Goal: Information Seeking & Learning: Learn about a topic

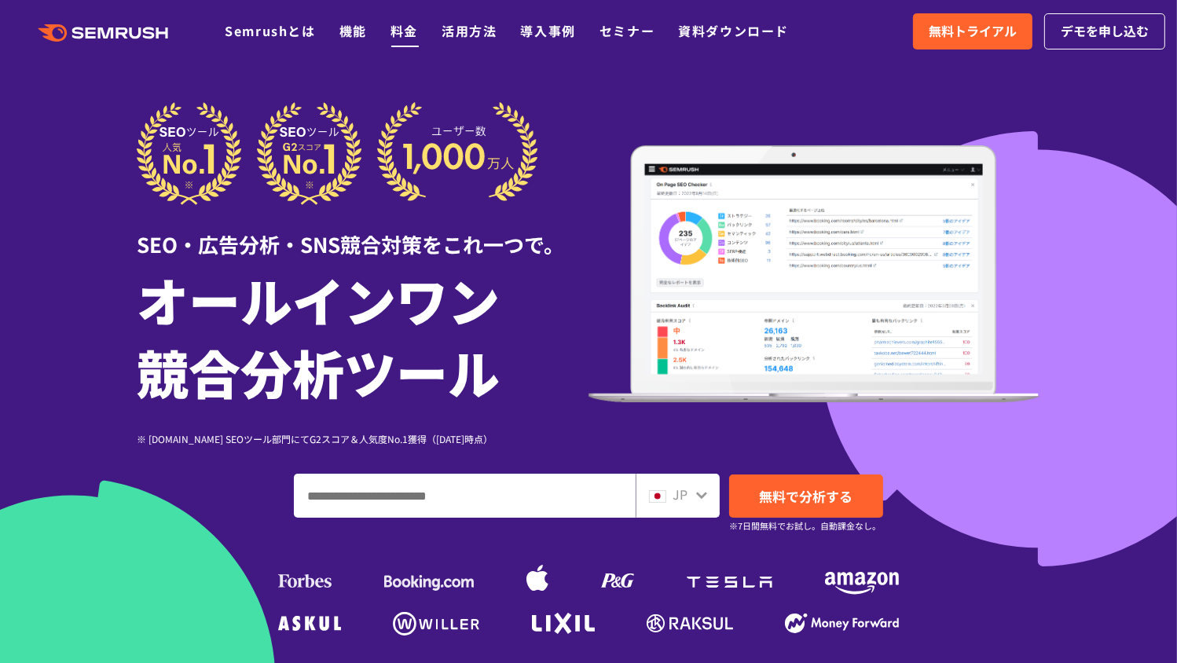
click at [403, 30] on link "料金" at bounding box center [403, 30] width 27 height 19
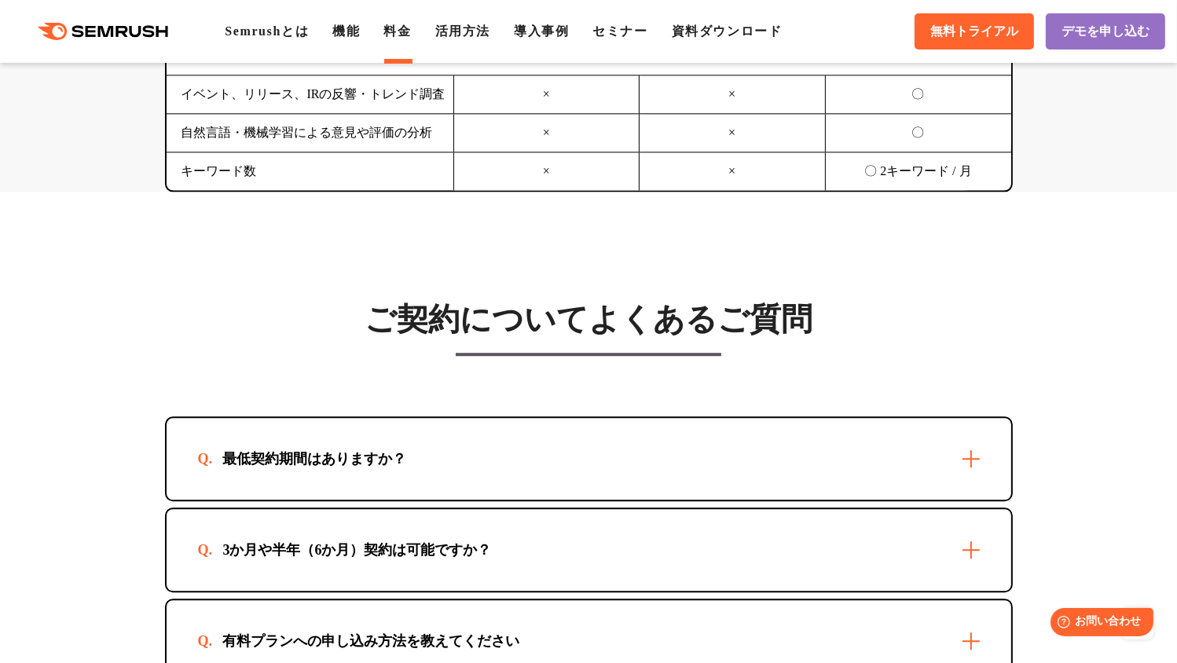
scroll to position [4399, 0]
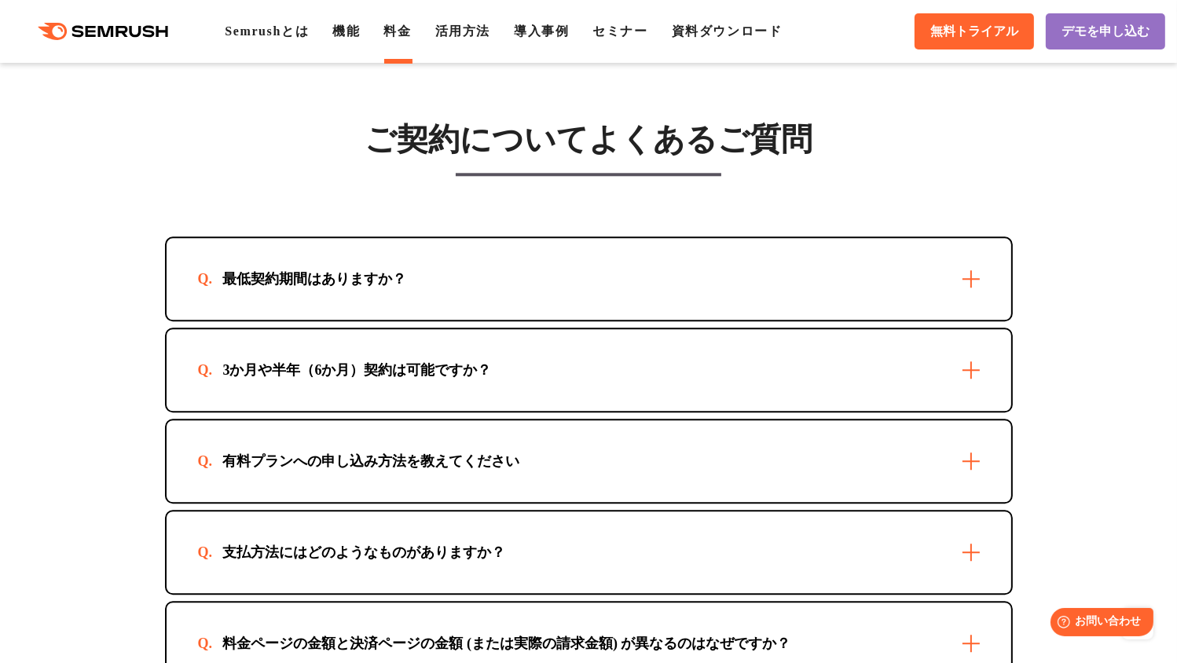
click at [360, 329] on div "3か月や半年（6か月）契約は可能ですか？" at bounding box center [589, 370] width 845 height 82
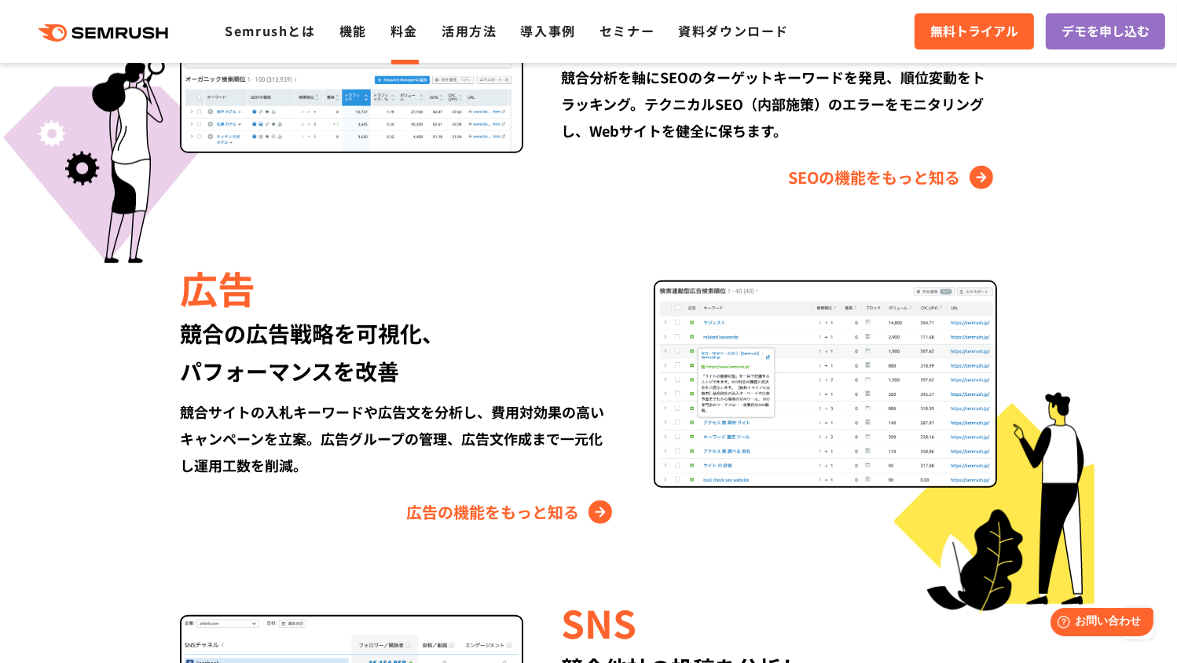
click at [412, 27] on link "料金" at bounding box center [403, 30] width 27 height 19
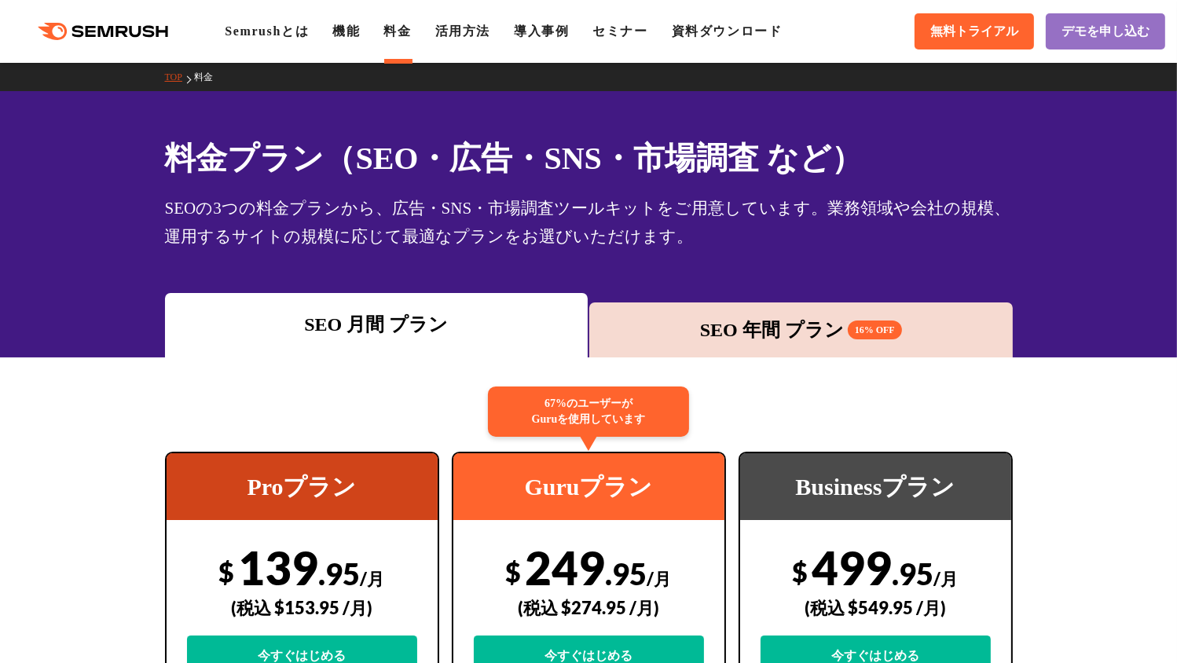
click at [761, 321] on div "SEO 年間 プラン 16% OFF" at bounding box center [801, 330] width 408 height 28
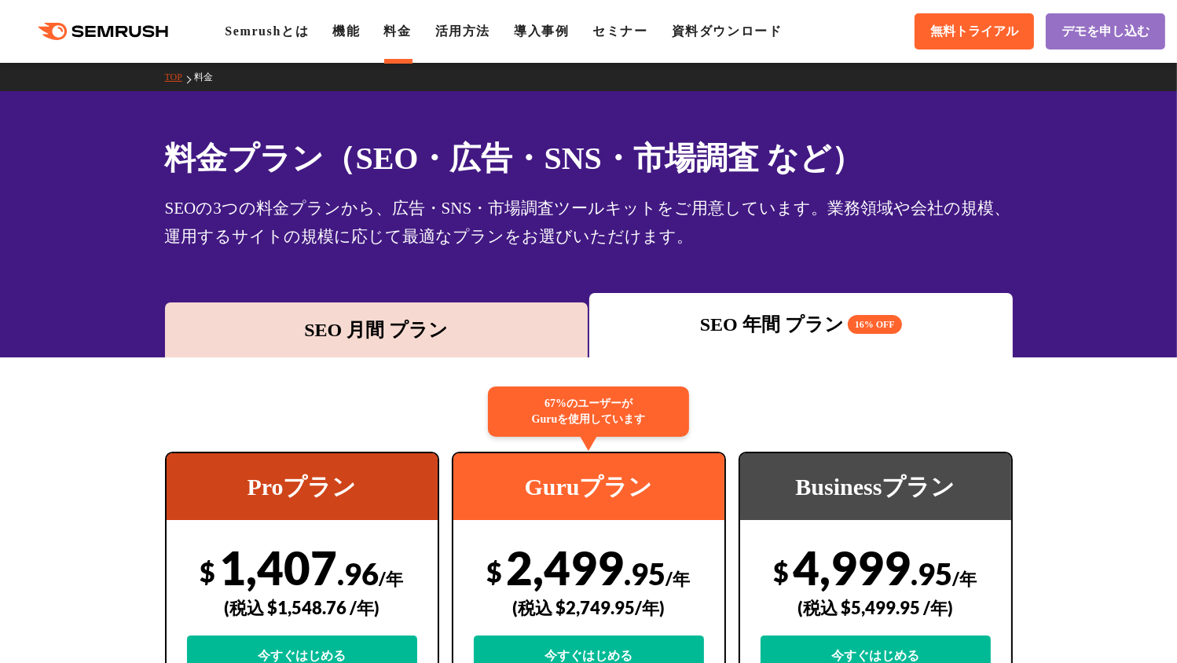
scroll to position [78, 0]
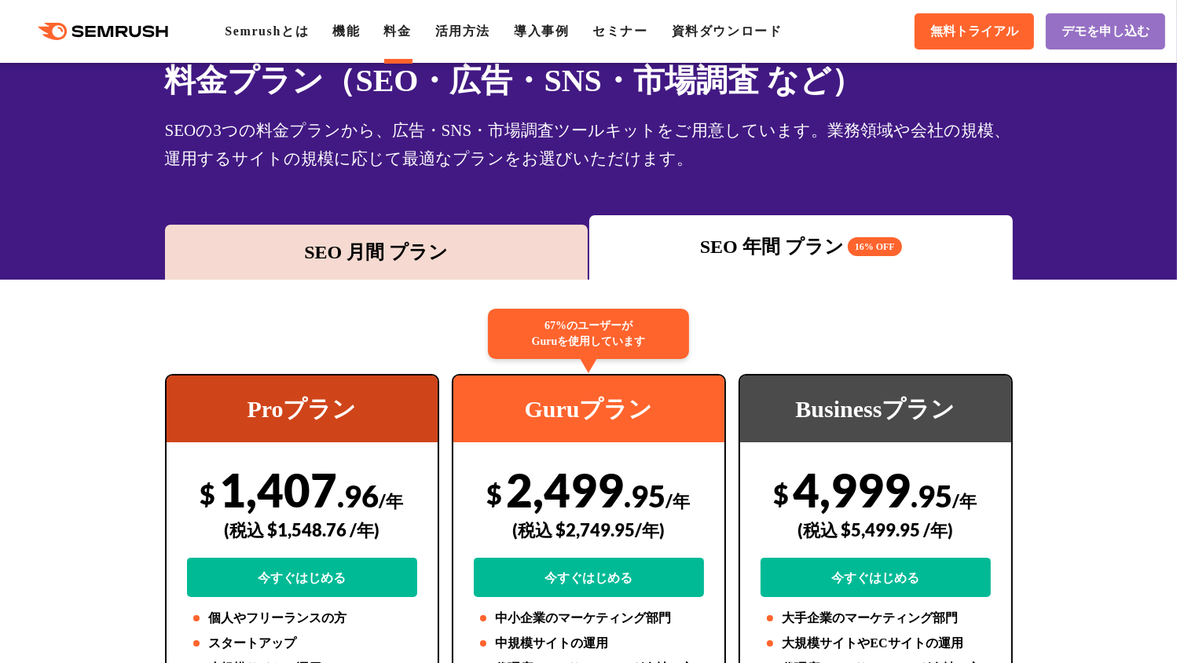
click at [423, 240] on div "SEO 月間 プラン" at bounding box center [377, 252] width 408 height 28
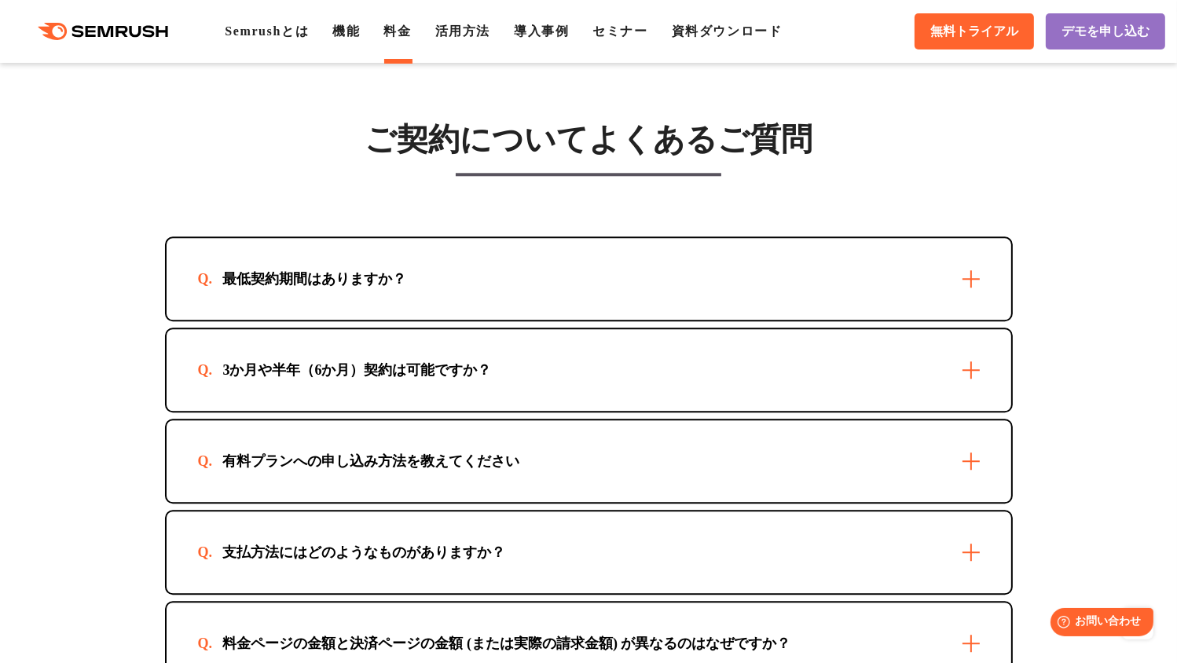
scroll to position [4477, 0]
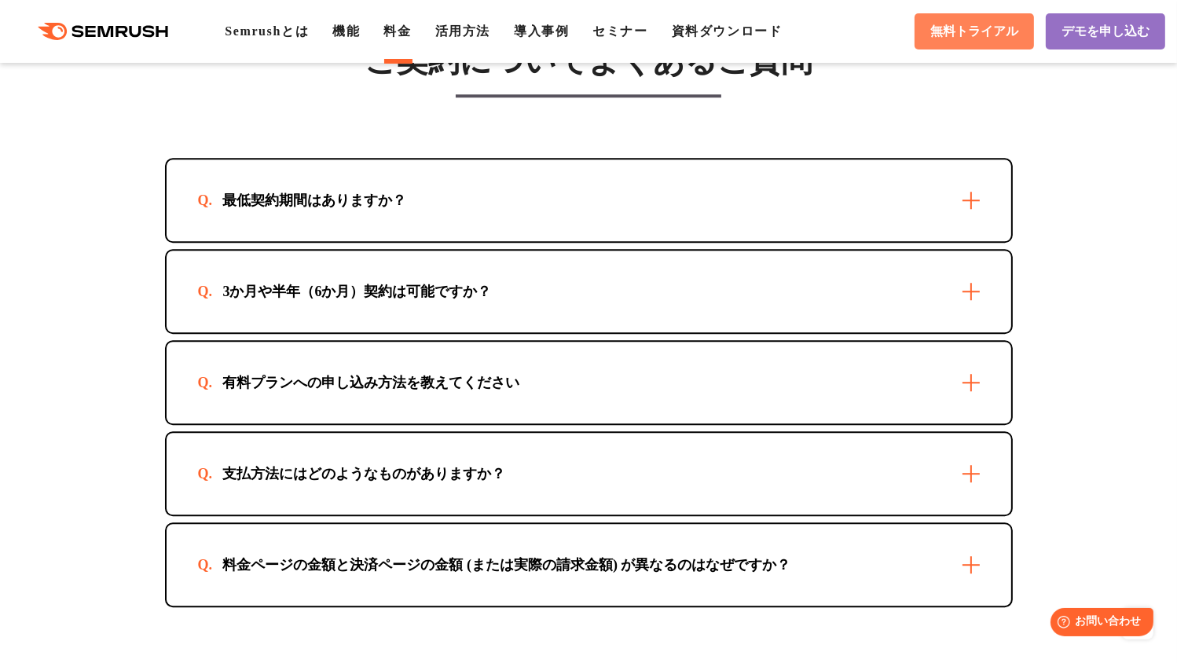
click at [930, 36] on span "無料トライアル" at bounding box center [974, 32] width 88 height 16
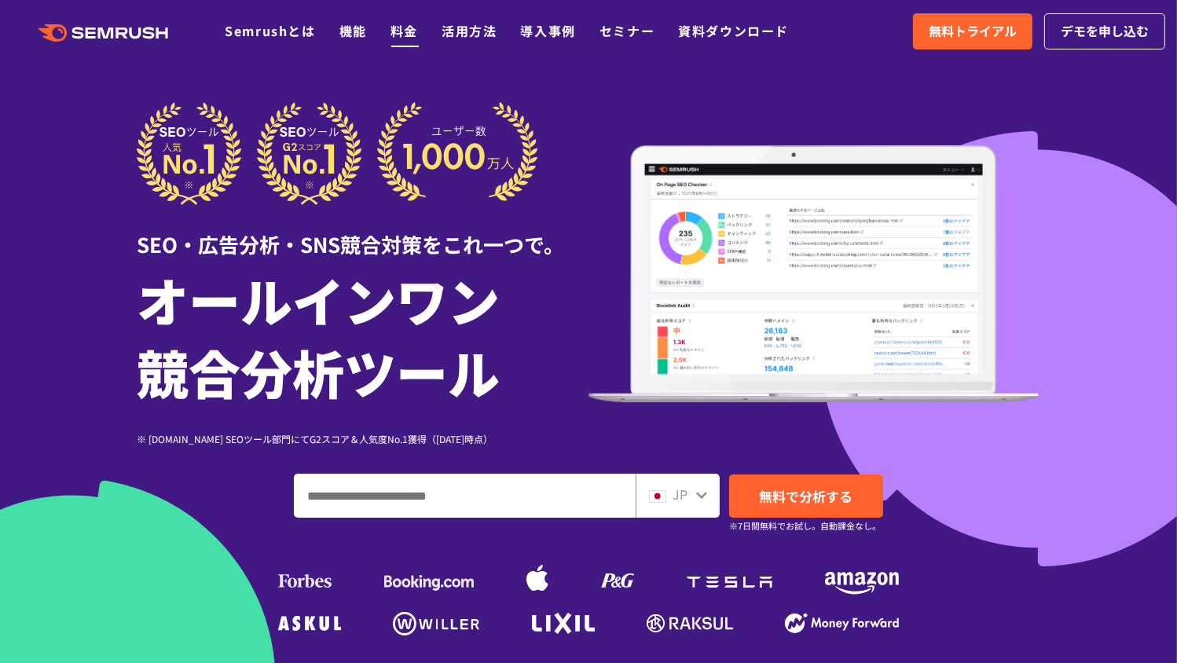
drag, startPoint x: 0, startPoint y: 0, endPoint x: 405, endPoint y: 32, distance: 406.7
click at [405, 32] on link "料金" at bounding box center [403, 30] width 27 height 19
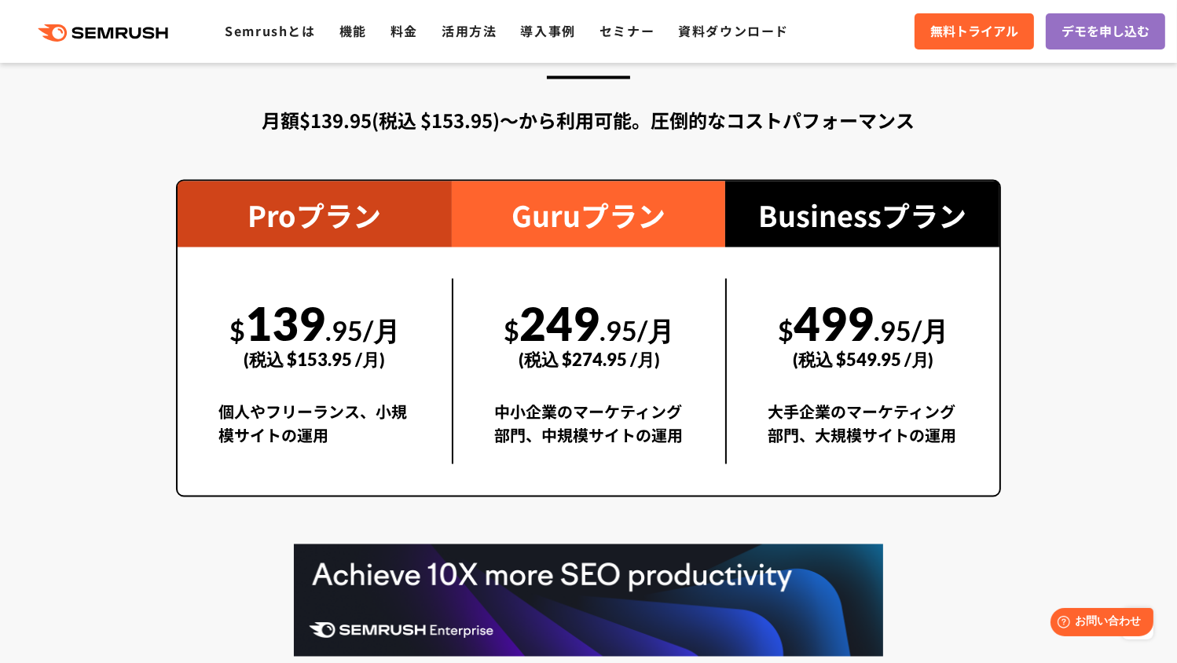
scroll to position [2513, 0]
